Goal: Check status: Check status

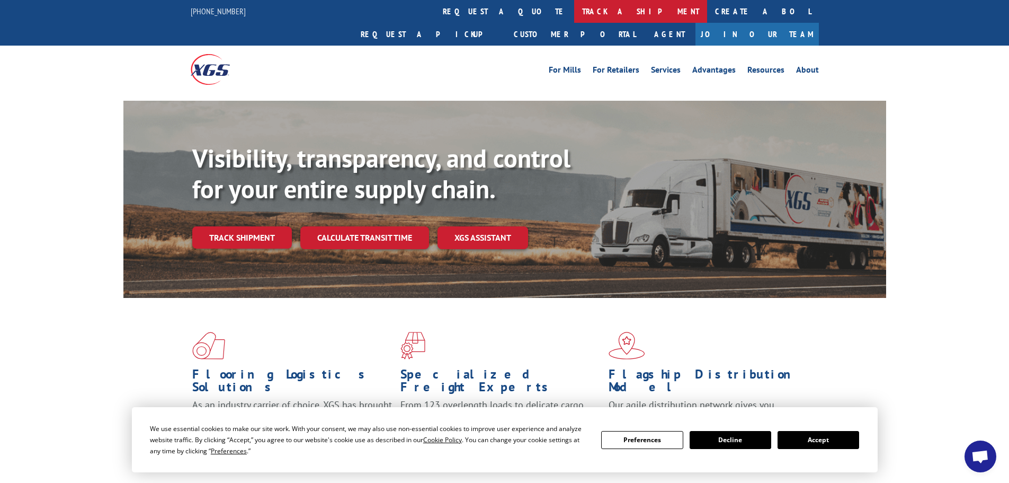
click at [574, 12] on link "track a shipment" at bounding box center [640, 11] width 133 height 23
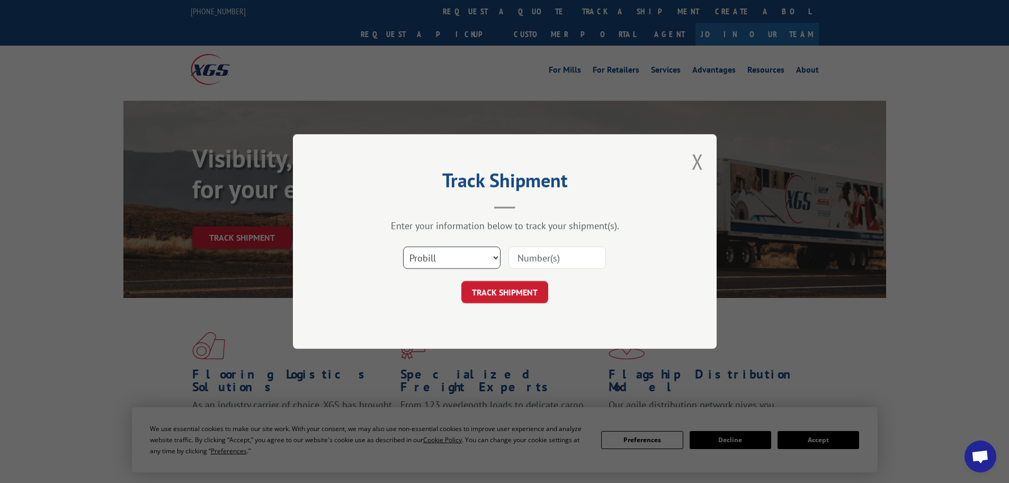
click at [445, 254] on select "Select category... Probill BOL PO" at bounding box center [451, 257] width 97 height 22
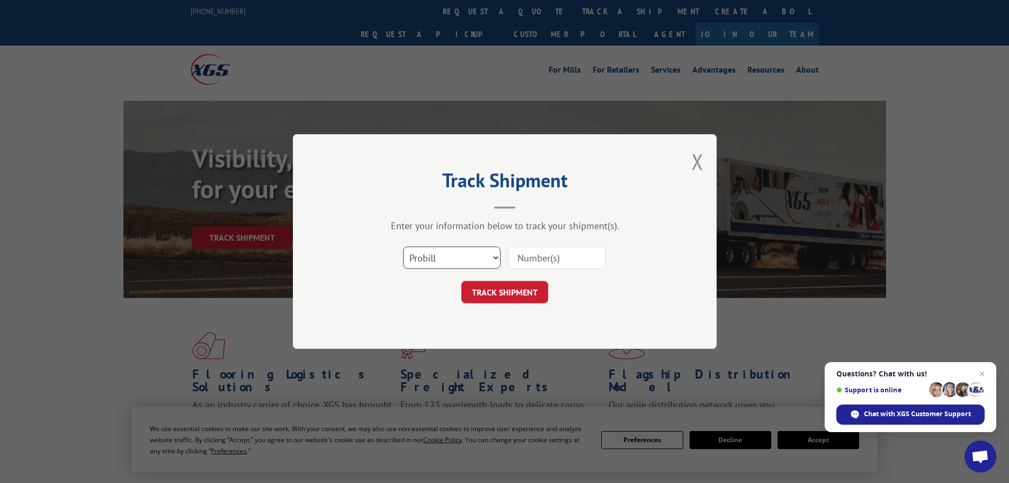
select select "bol"
click at [403, 246] on select "Select category... Probill BOL PO" at bounding box center [451, 257] width 97 height 22
click at [573, 255] on input at bounding box center [557, 257] width 97 height 22
paste input "5474689"
type input "5474689"
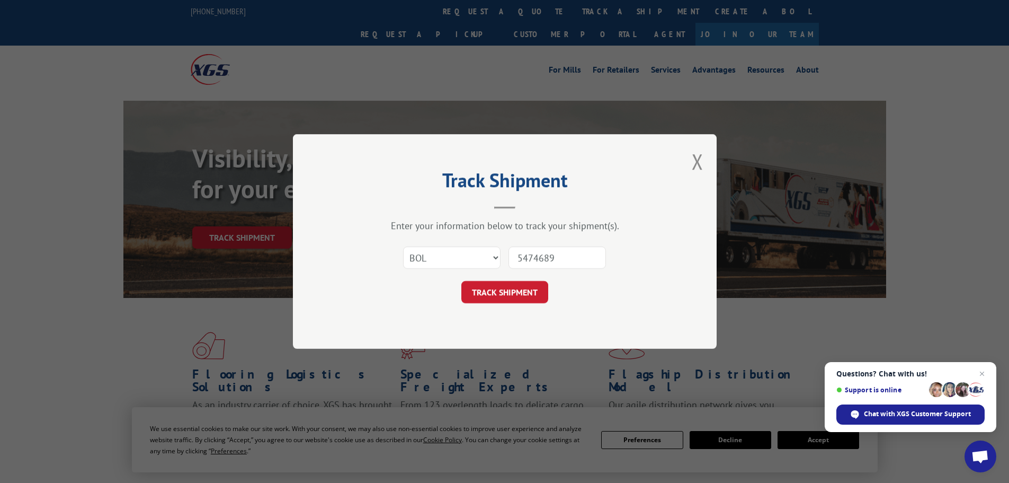
click at [499, 293] on button "TRACK SHIPMENT" at bounding box center [504, 292] width 87 height 22
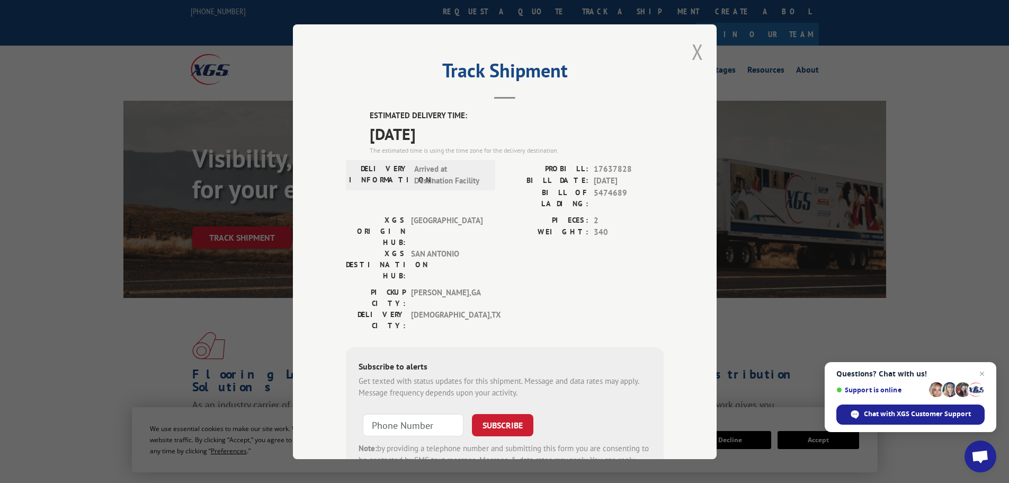
click at [694, 49] on button "Close modal" at bounding box center [698, 52] width 12 height 28
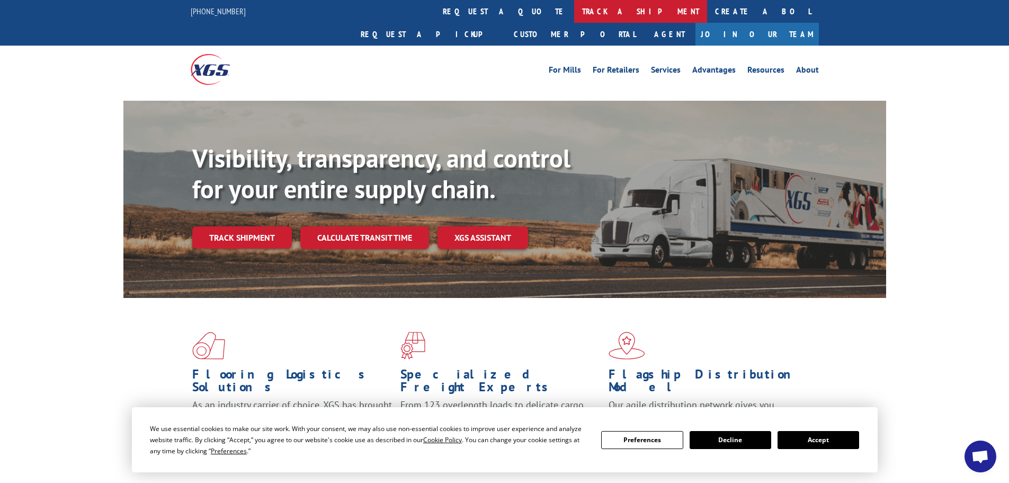
click at [574, 14] on link "track a shipment" at bounding box center [640, 11] width 133 height 23
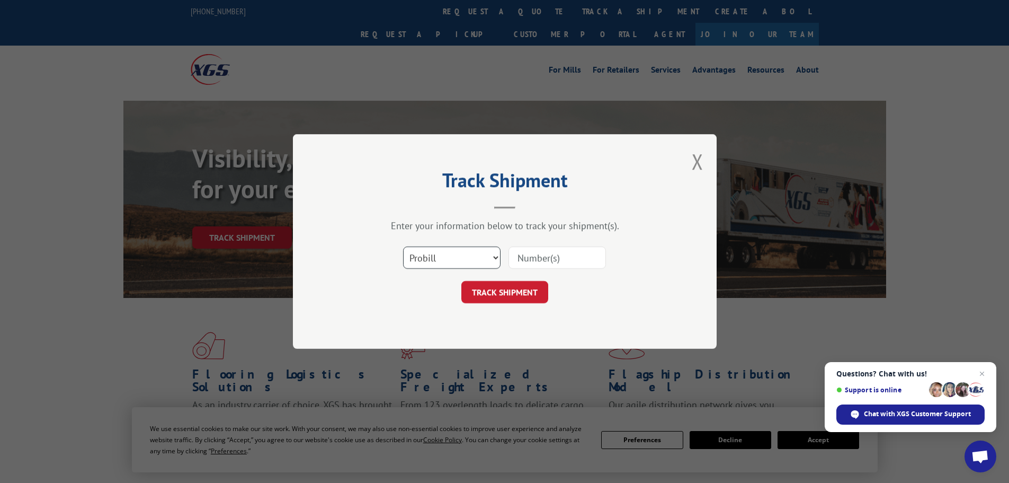
click at [462, 253] on select "Select category... Probill BOL PO" at bounding box center [451, 257] width 97 height 22
select select "bol"
click at [403, 246] on select "Select category... Probill BOL PO" at bounding box center [451, 257] width 97 height 22
click at [542, 262] on input at bounding box center [557, 257] width 97 height 22
paste input "5451879"
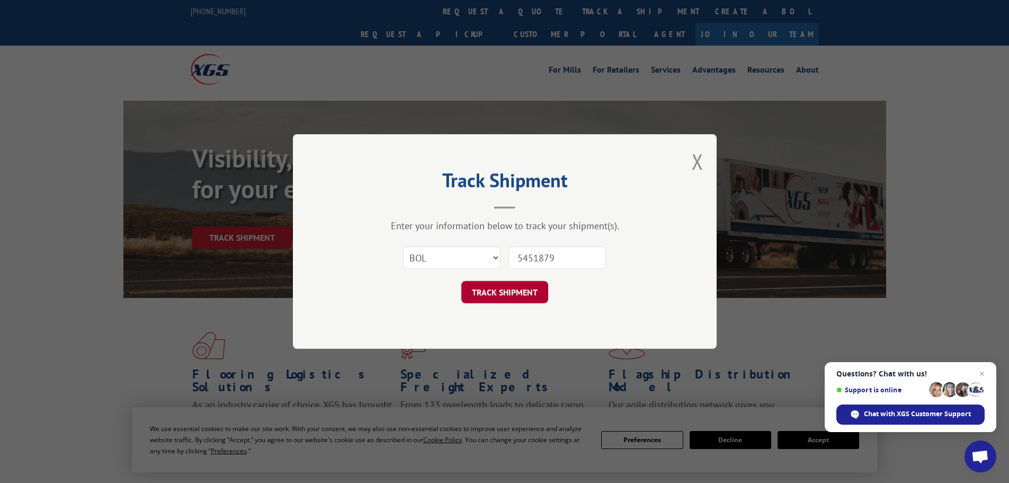
type input "5451879"
click at [488, 289] on button "TRACK SHIPMENT" at bounding box center [504, 292] width 87 height 22
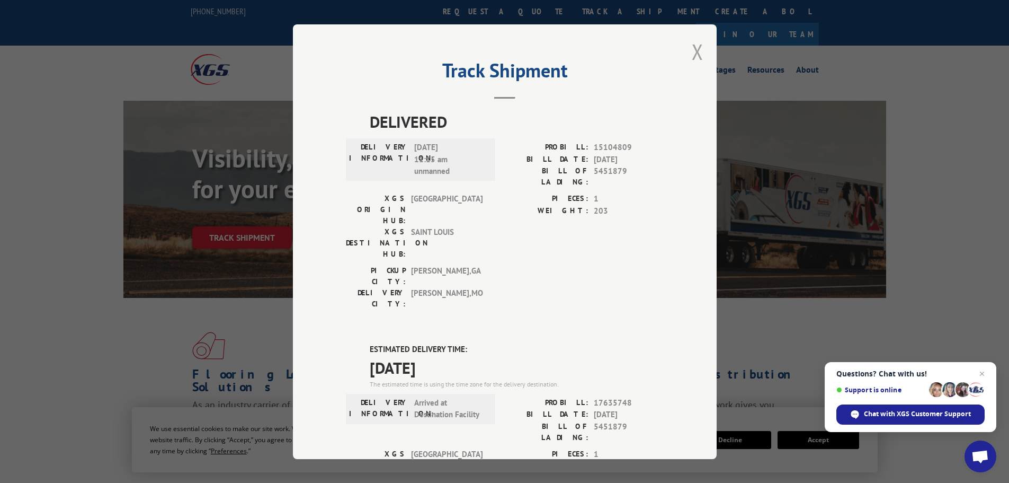
click at [692, 51] on button "Close modal" at bounding box center [698, 52] width 12 height 28
